Goal: Transaction & Acquisition: Purchase product/service

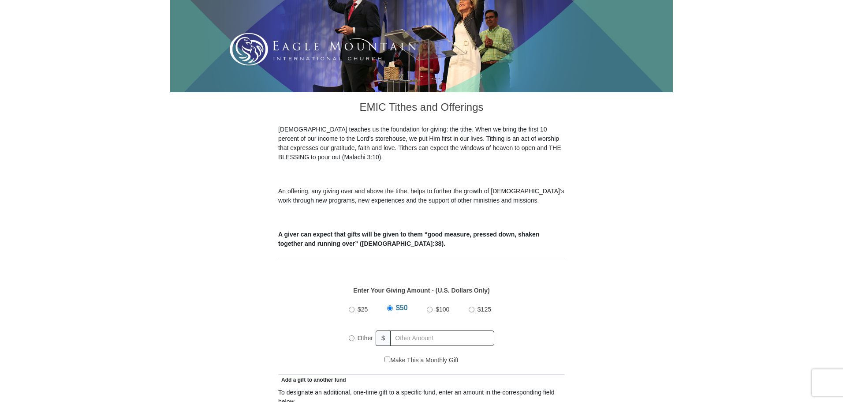
scroll to position [176, 0]
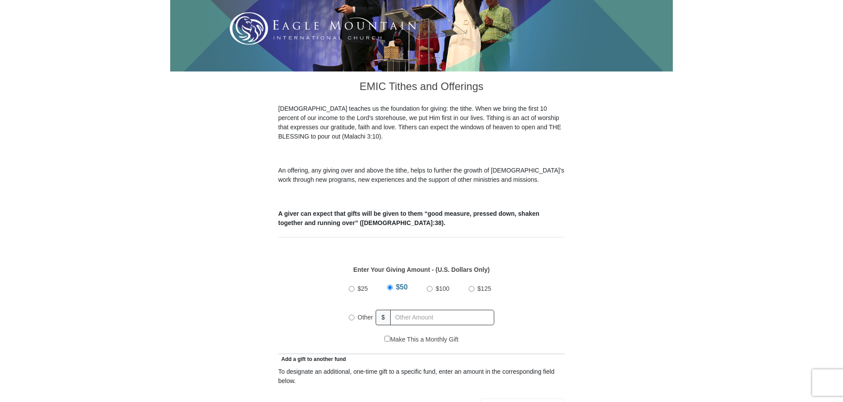
drag, startPoint x: 352, startPoint y: 308, endPoint x: 361, endPoint y: 309, distance: 8.4
click at [353, 314] on input "Other" at bounding box center [352, 317] width 6 height 6
radio input "true"
type input "40.00"
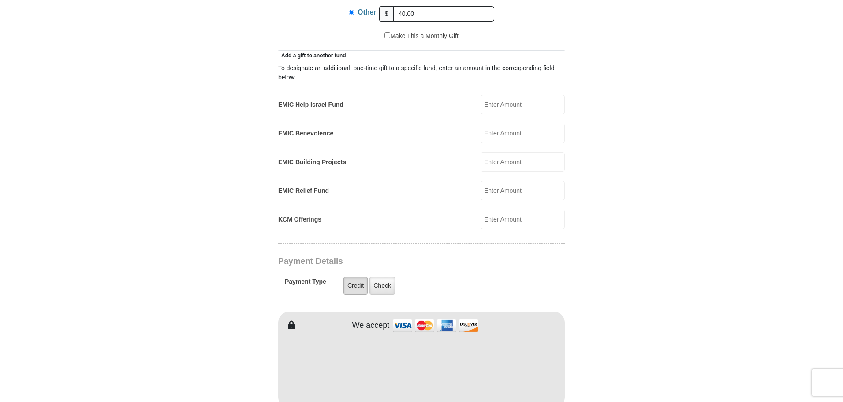
scroll to position [485, 0]
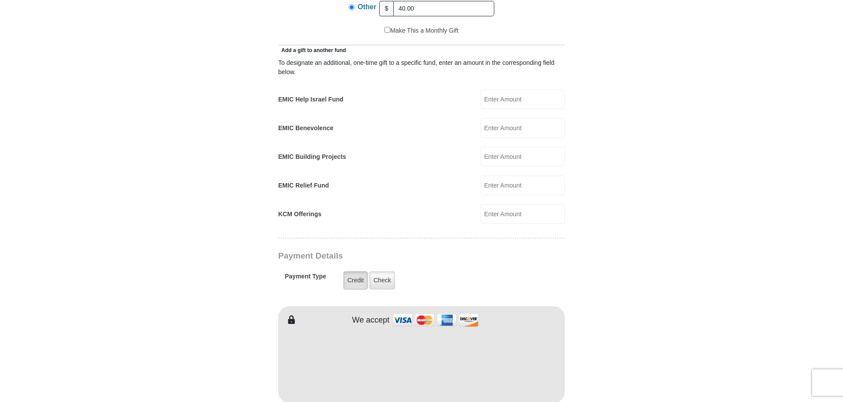
click at [353, 273] on label "Credit" at bounding box center [355, 280] width 24 height 18
click at [0, 0] on input "Credit" at bounding box center [0, 0] width 0 height 0
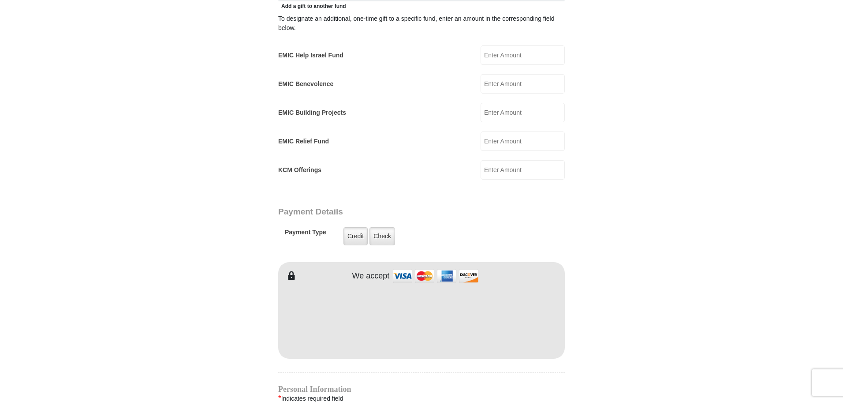
click at [673, 327] on body "Eagle Mountain International Church Online Giving Because of gifts like yours, …" at bounding box center [421, 271] width 843 height 1600
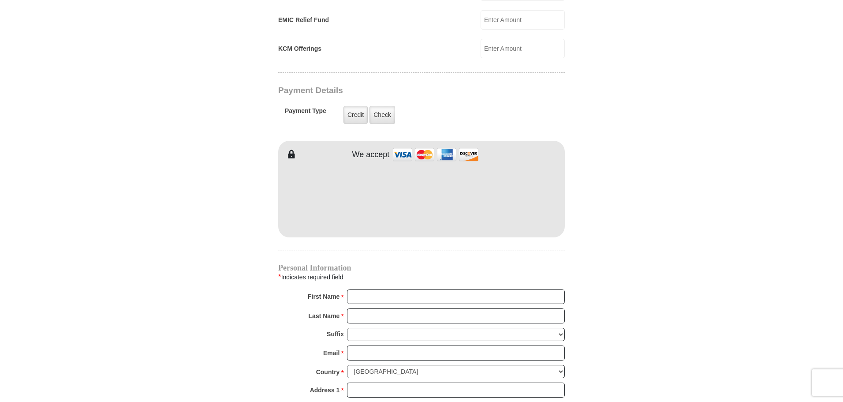
scroll to position [661, 0]
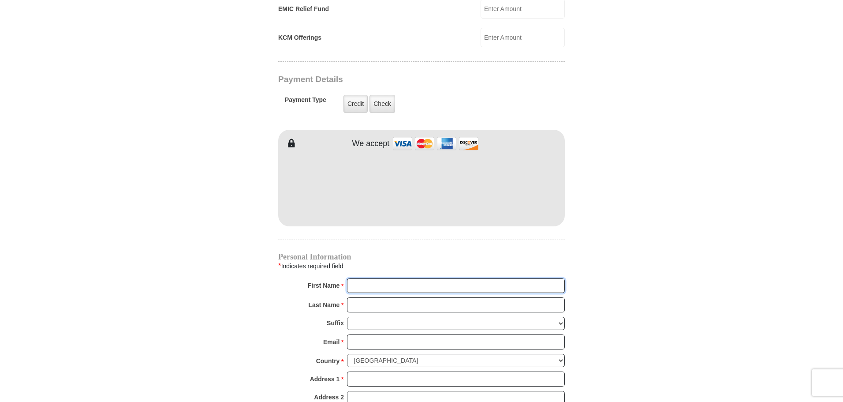
click at [439, 278] on input "First Name *" at bounding box center [456, 285] width 218 height 15
type input "Debra"
type input "Hazelton"
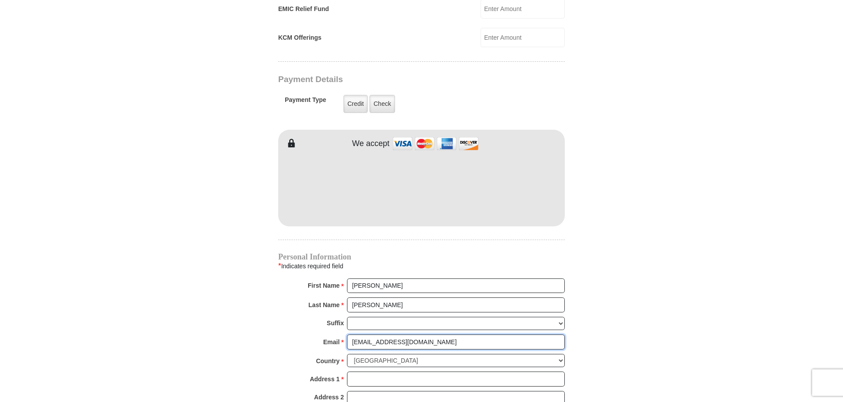
type input "deb3915@gmail.com"
type input "4008 Alava Dr"
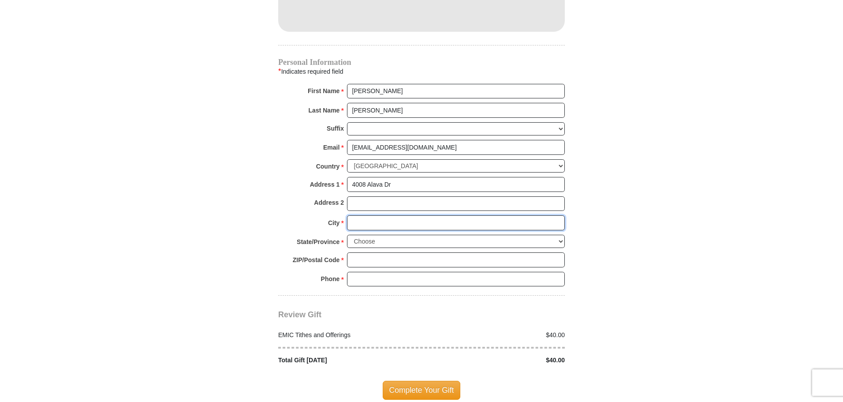
scroll to position [867, 0]
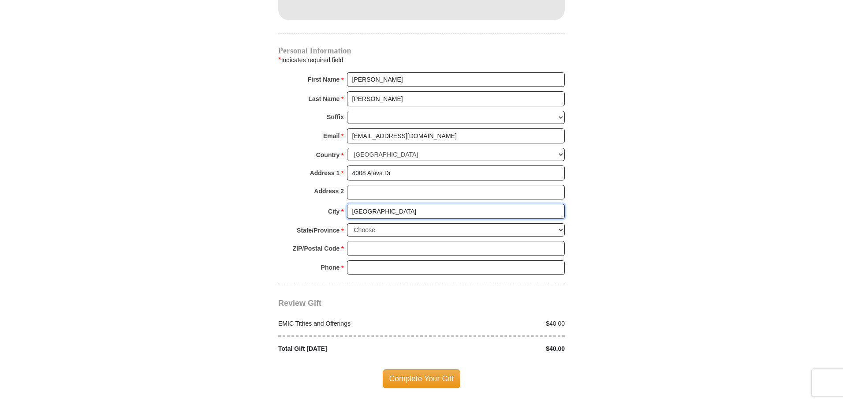
type input "Fort Worth"
select select "TX"
type input "76133"
type input "8177097748"
click at [426, 284] on div "Review Gift Your monthly donation will start on the first occurrence on your se…" at bounding box center [421, 318] width 286 height 69
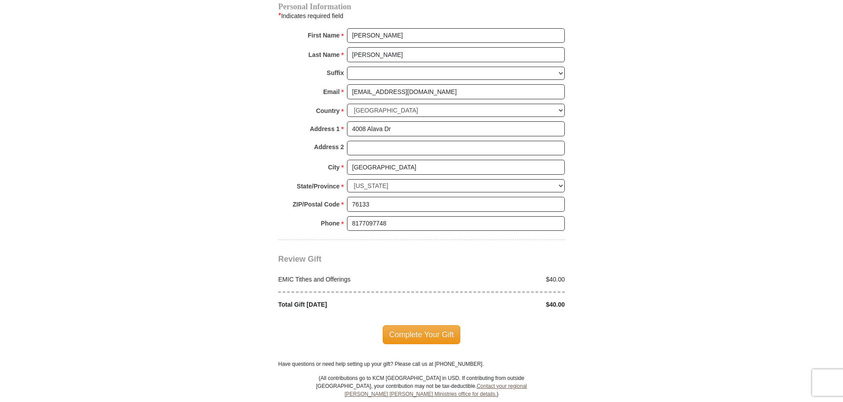
scroll to position [955, 0]
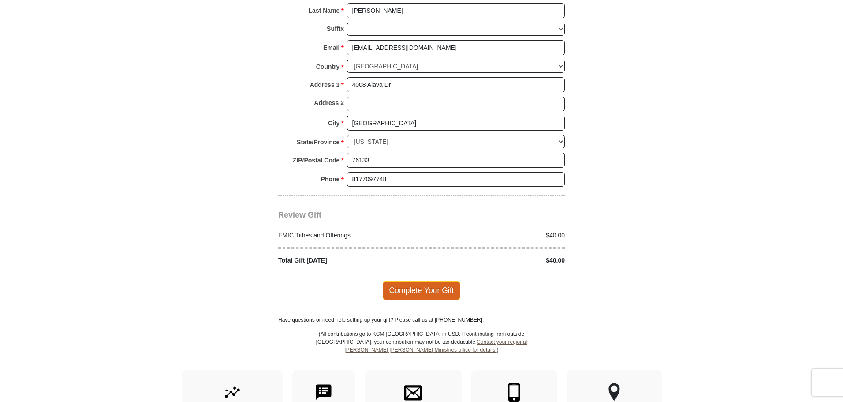
click at [421, 281] on span "Complete Your Gift" at bounding box center [422, 290] width 78 height 19
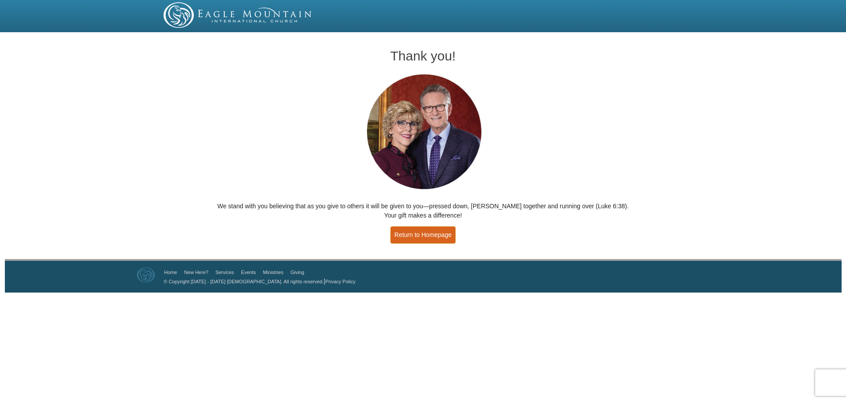
click at [429, 237] on link "Return to Homepage" at bounding box center [423, 234] width 65 height 17
